Goal: Task Accomplishment & Management: Manage account settings

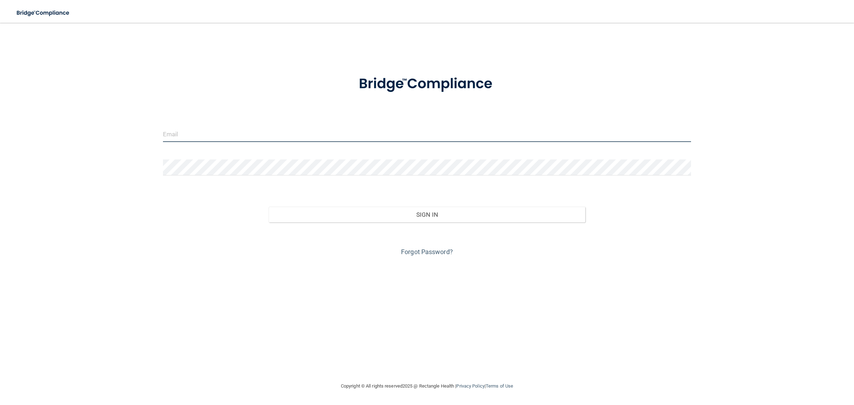
type input "[EMAIL_ADDRESS][DOMAIN_NAME]"
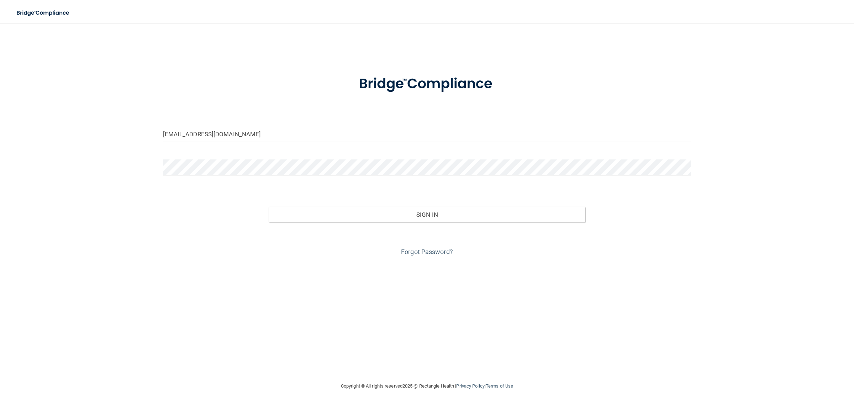
click at [412, 226] on div "Forgot Password?" at bounding box center [427, 240] width 539 height 36
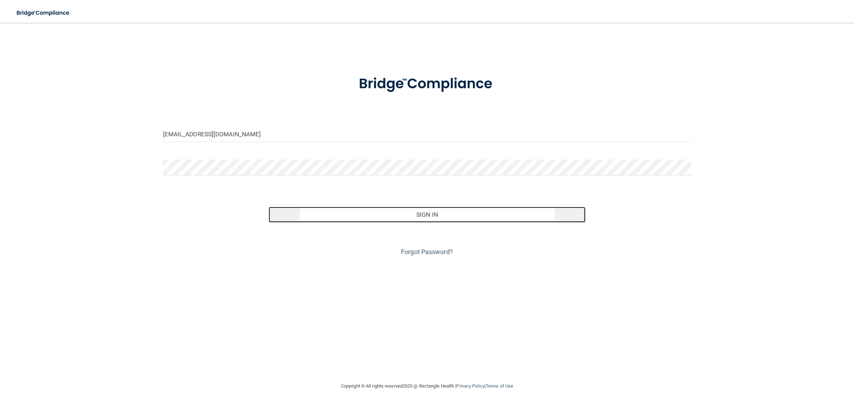
click at [421, 219] on button "Sign In" at bounding box center [427, 215] width 317 height 16
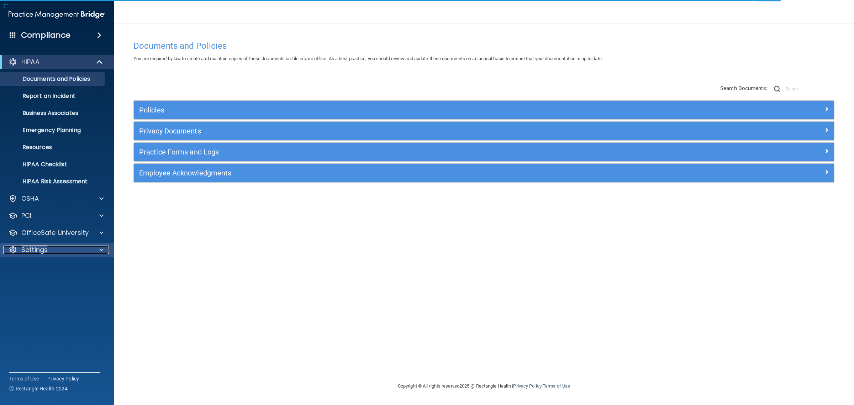
click at [95, 246] on div at bounding box center [100, 249] width 18 height 9
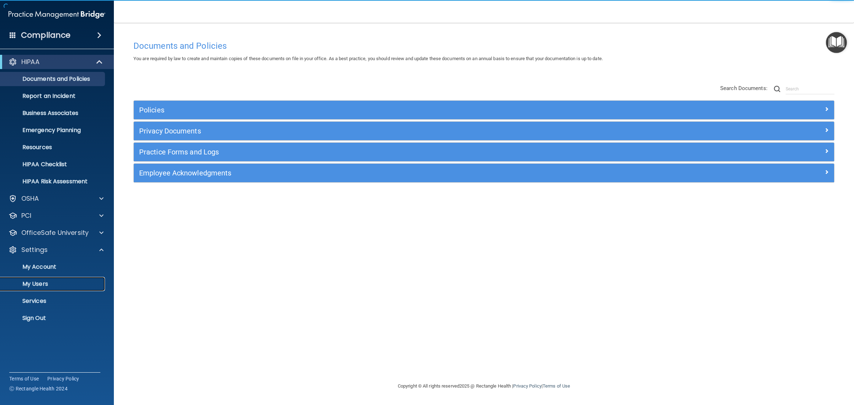
click at [41, 281] on p "My Users" at bounding box center [53, 283] width 97 height 7
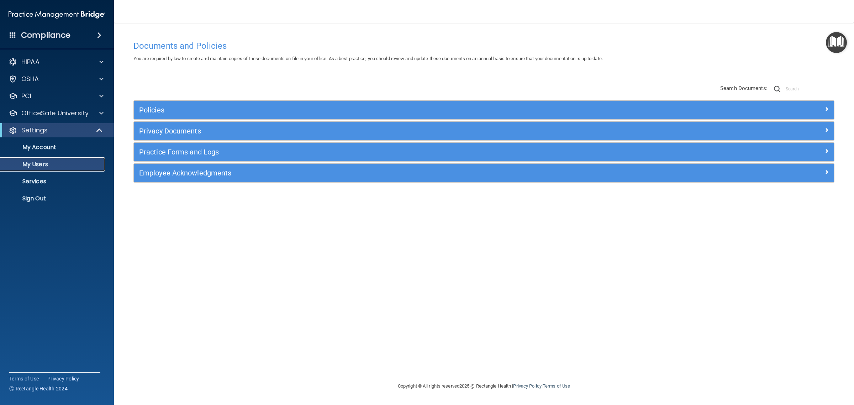
select select "20"
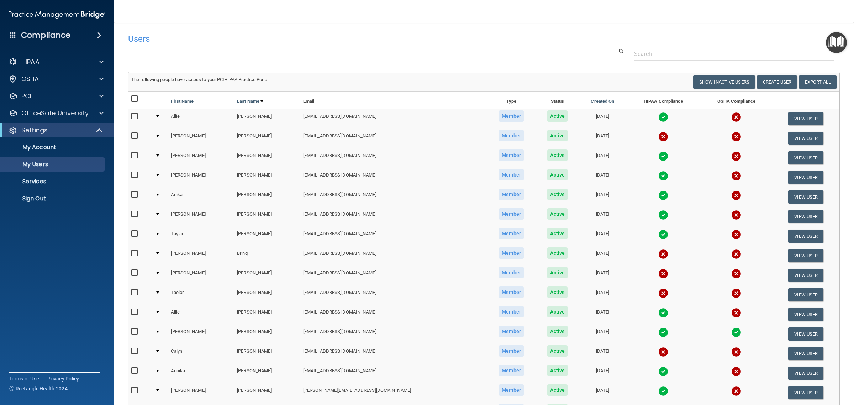
click at [136, 273] on input "checkbox" at bounding box center [135, 273] width 8 height 6
checkbox input "true"
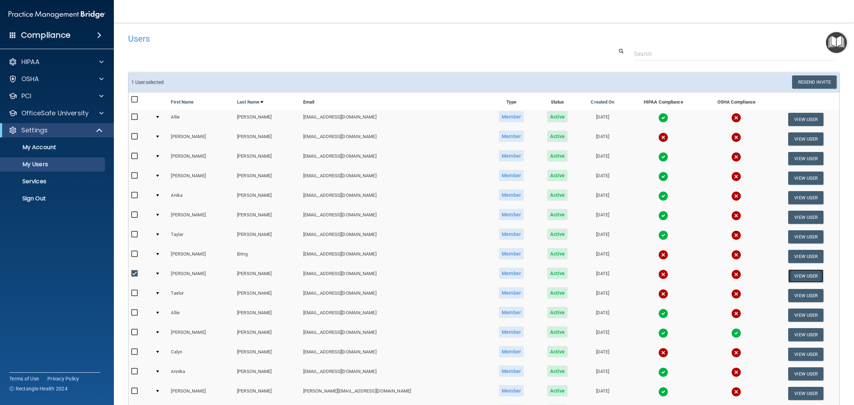
click at [802, 272] on button "View User" at bounding box center [805, 275] width 35 height 13
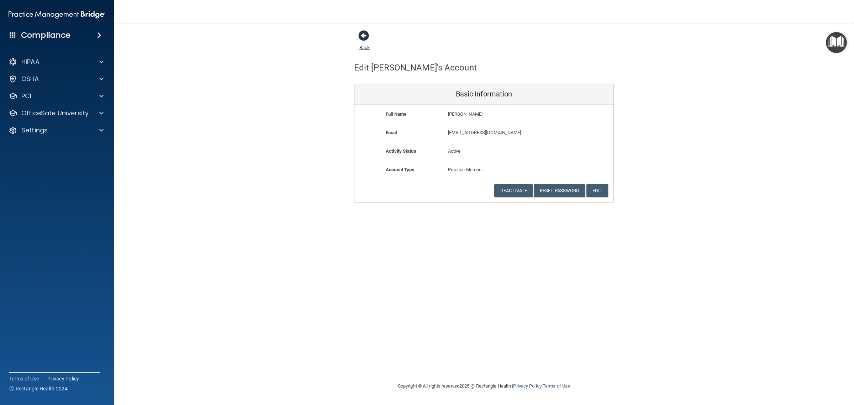
click at [364, 36] on span at bounding box center [363, 35] width 11 height 11
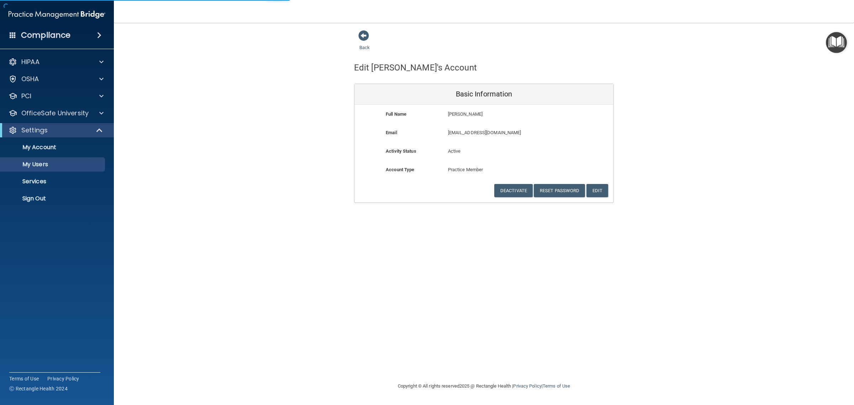
select select "20"
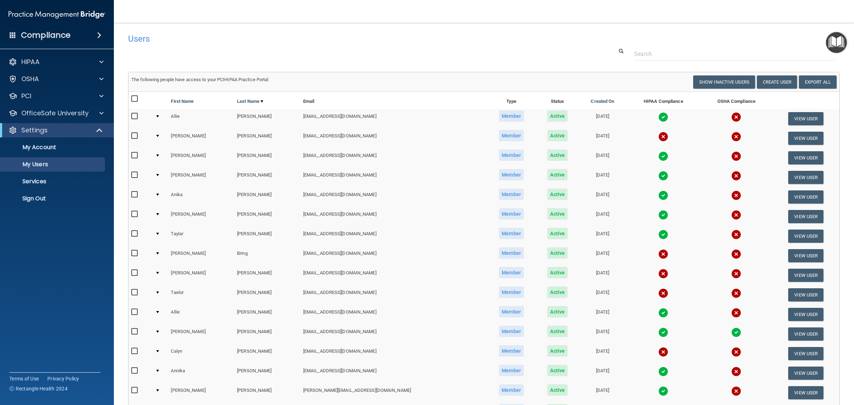
click at [135, 270] on input "checkbox" at bounding box center [135, 273] width 8 height 6
checkbox input "true"
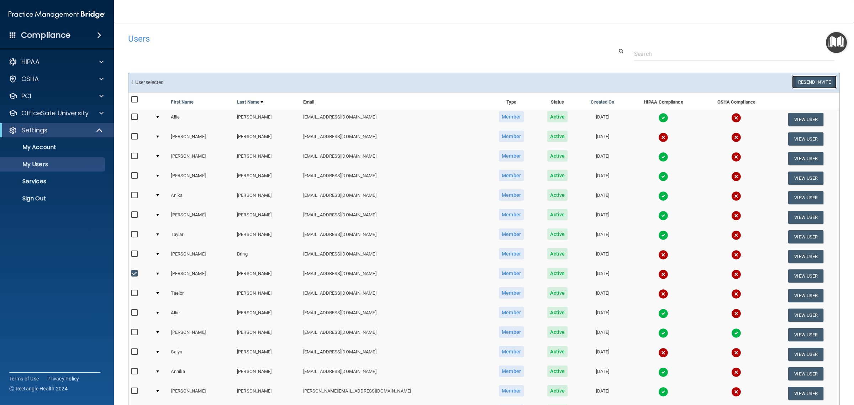
click at [804, 82] on button "Resend Invite" at bounding box center [814, 81] width 44 height 13
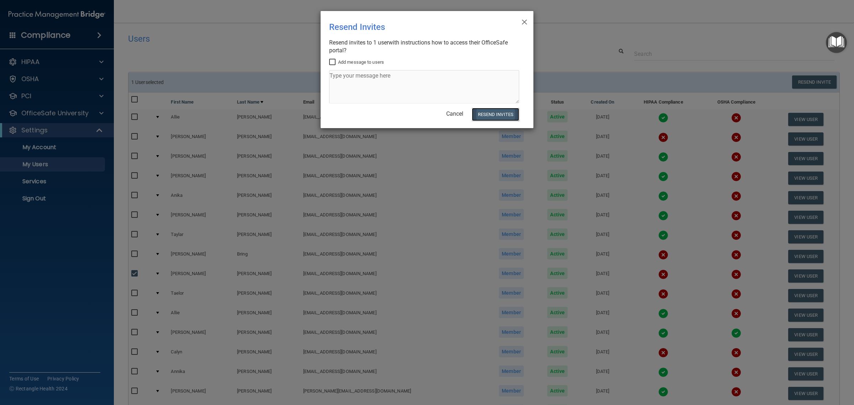
click at [498, 112] on button "Resend Invites" at bounding box center [495, 114] width 47 height 13
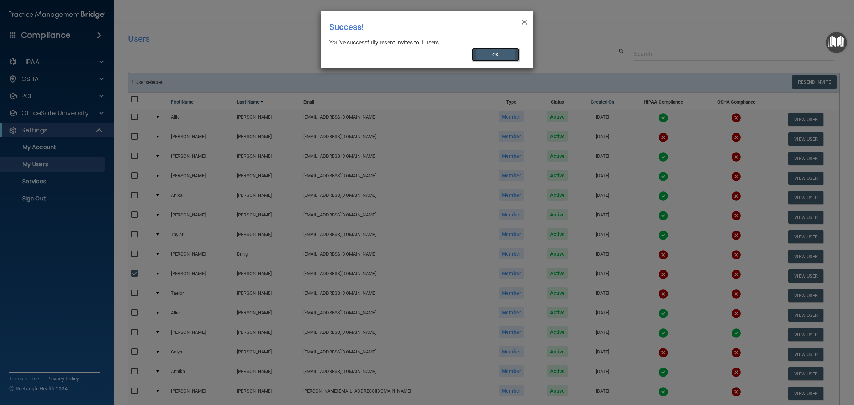
click at [485, 51] on button "OK" at bounding box center [496, 54] width 48 height 13
